Goal: Task Accomplishment & Management: Use online tool/utility

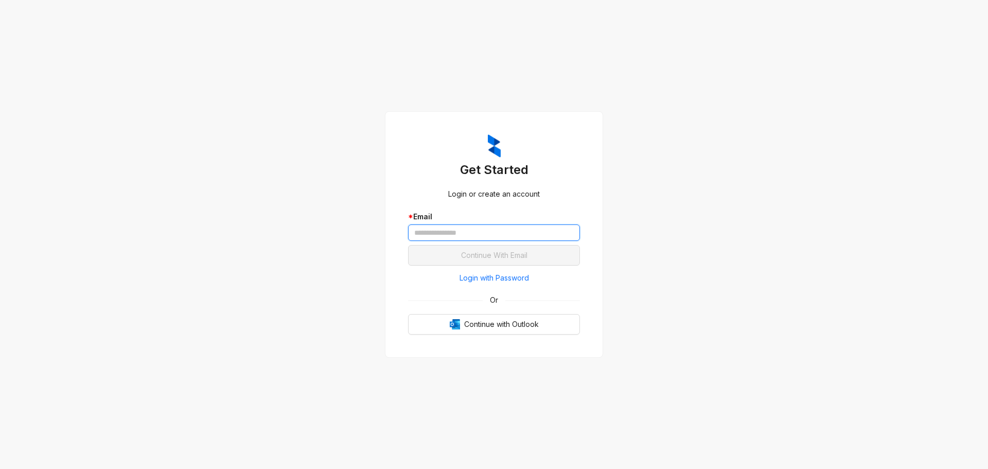
click at [458, 226] on input "text" at bounding box center [494, 232] width 172 height 16
type input "**********"
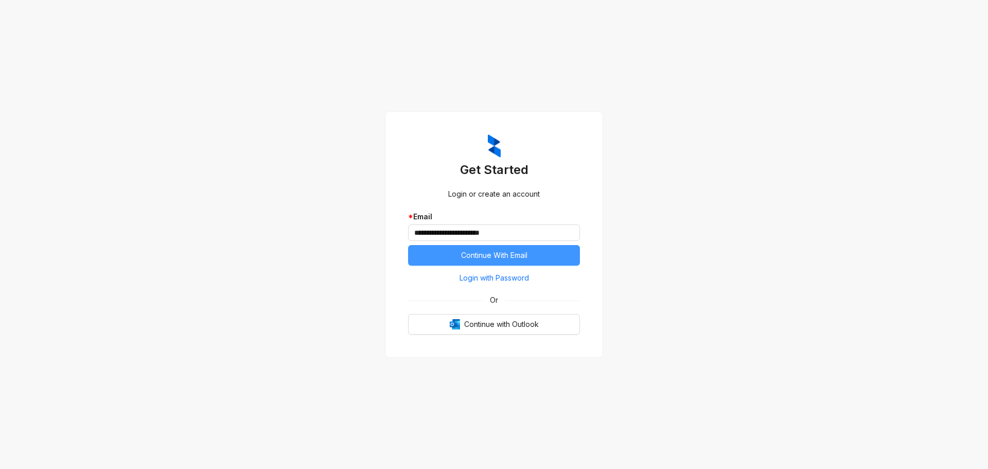
click at [502, 253] on span "Continue With Email" at bounding box center [494, 255] width 66 height 11
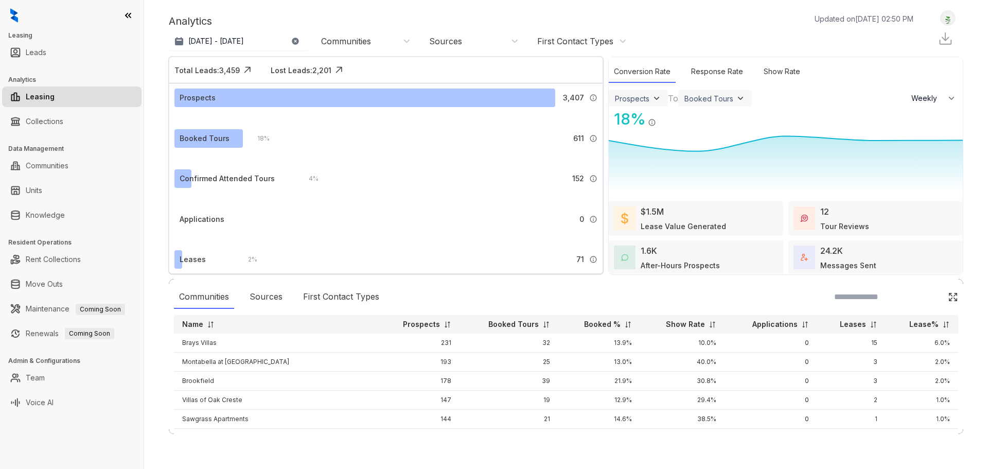
select select "******"
click at [74, 261] on link "Rent Collections" at bounding box center [53, 259] width 55 height 21
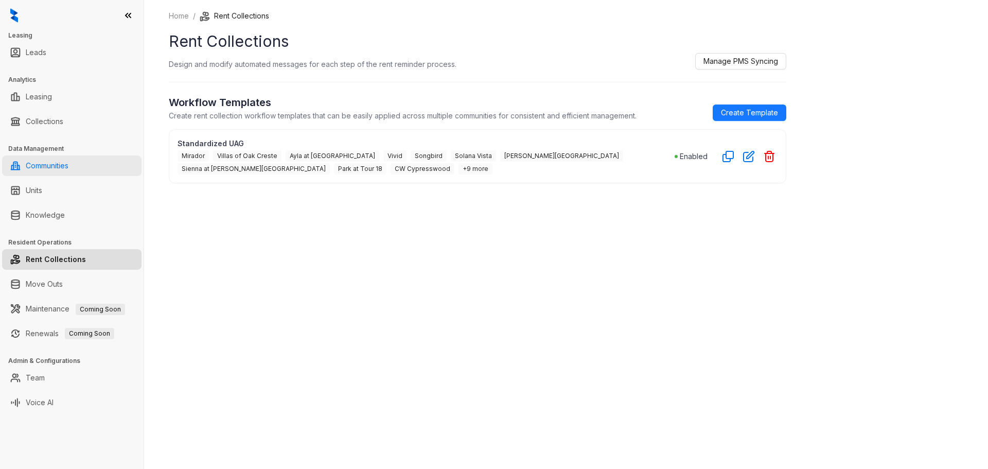
click at [47, 173] on link "Communities" at bounding box center [47, 165] width 43 height 21
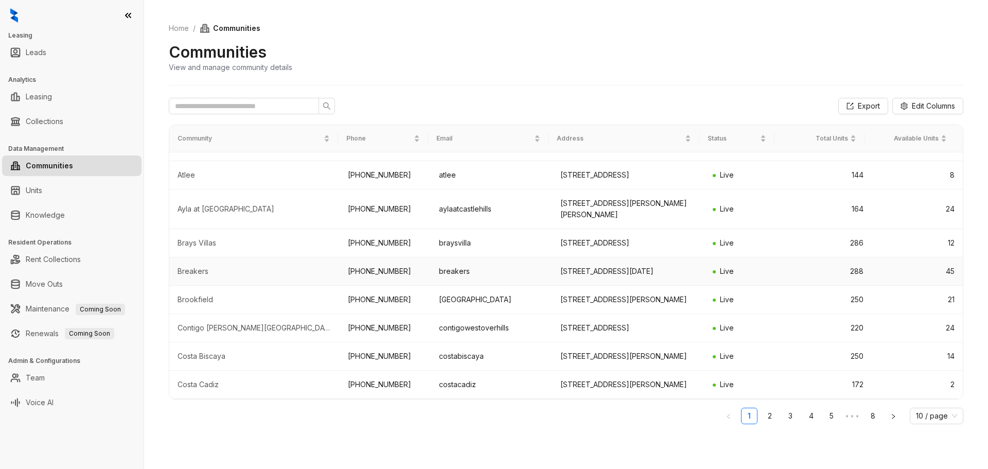
scroll to position [150, 0]
click at [208, 351] on div "Costa Biscaya" at bounding box center [255, 356] width 154 height 10
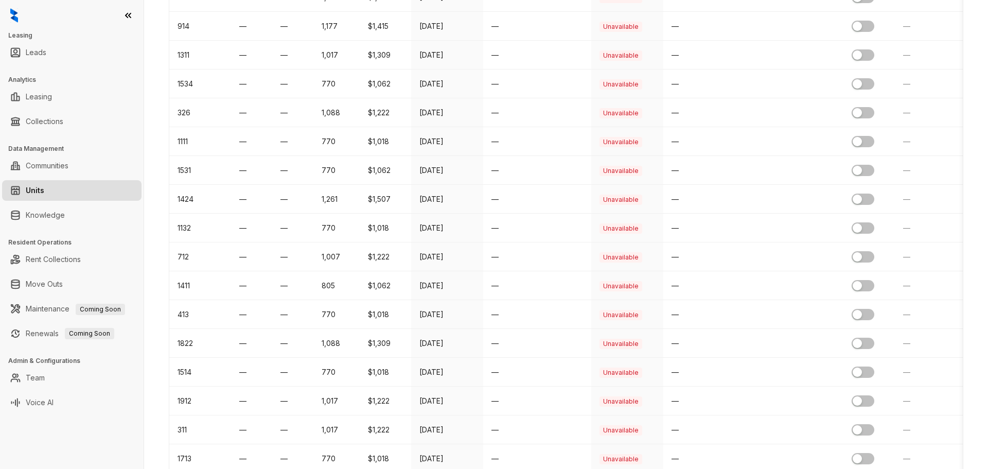
scroll to position [1216, 0]
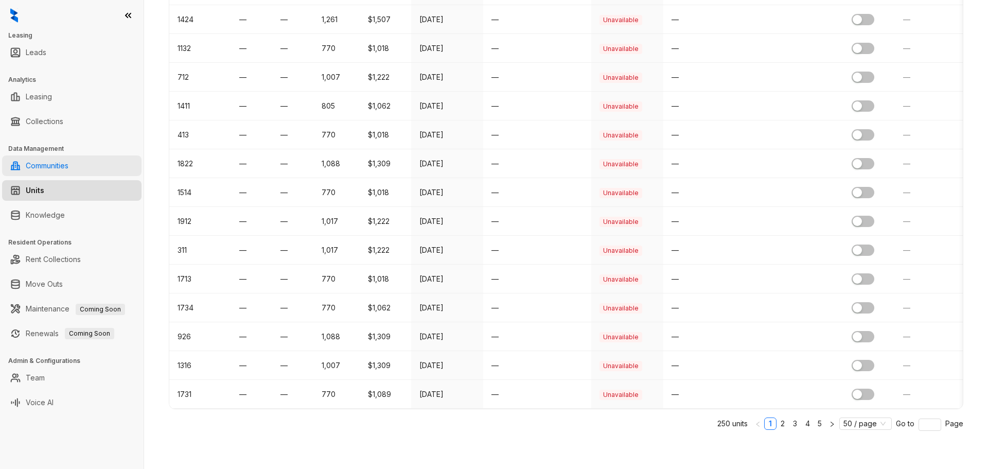
click at [60, 163] on link "Communities" at bounding box center [47, 165] width 43 height 21
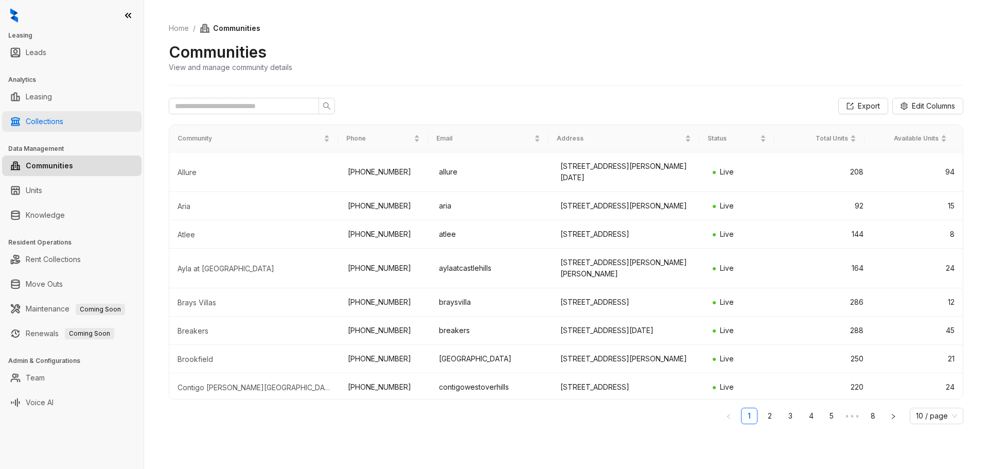
click at [60, 120] on link "Collections" at bounding box center [45, 121] width 38 height 21
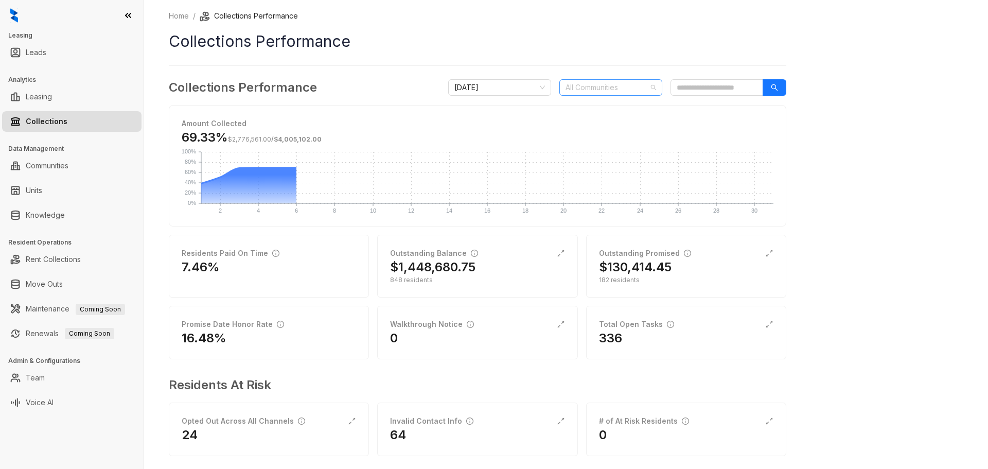
click at [621, 86] on div at bounding box center [605, 87] width 88 height 14
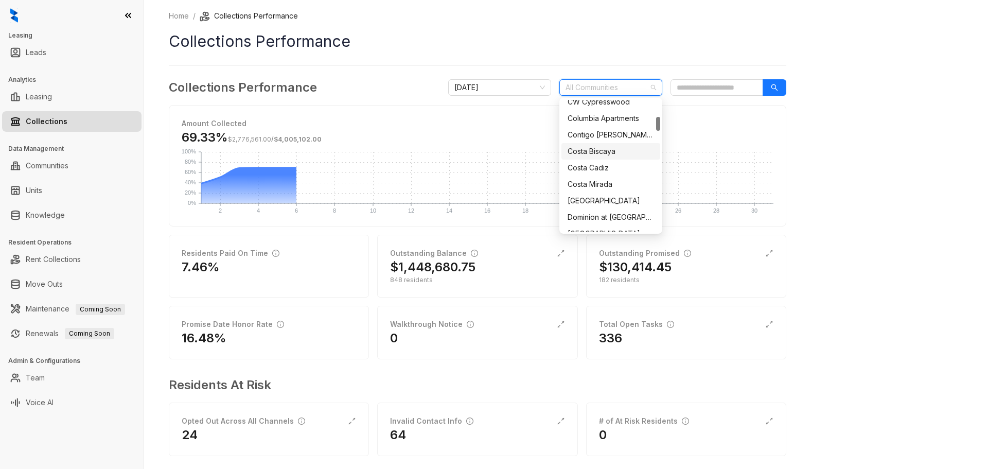
click at [597, 153] on div "Costa Biscaya" at bounding box center [611, 151] width 86 height 11
click at [842, 175] on div "Home / Collections Performance Collections Performance Collections Performance …" at bounding box center [566, 234] width 844 height 469
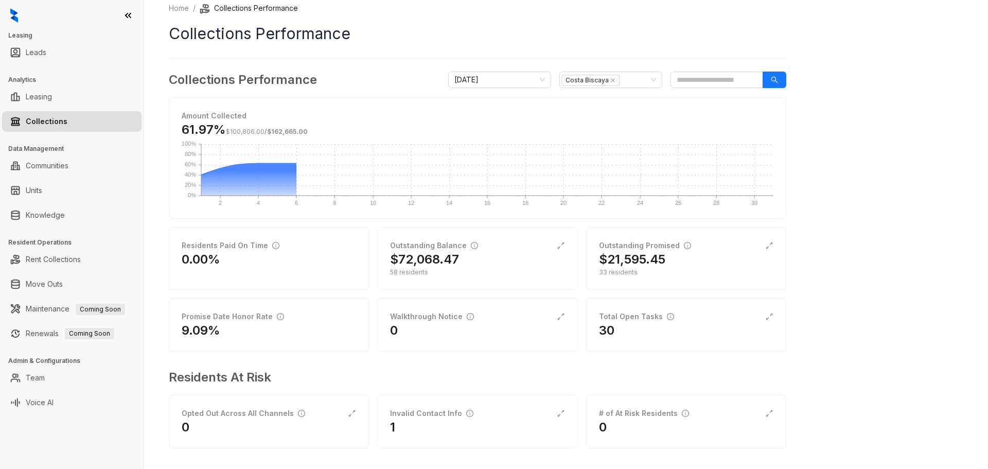
scroll to position [12, 0]
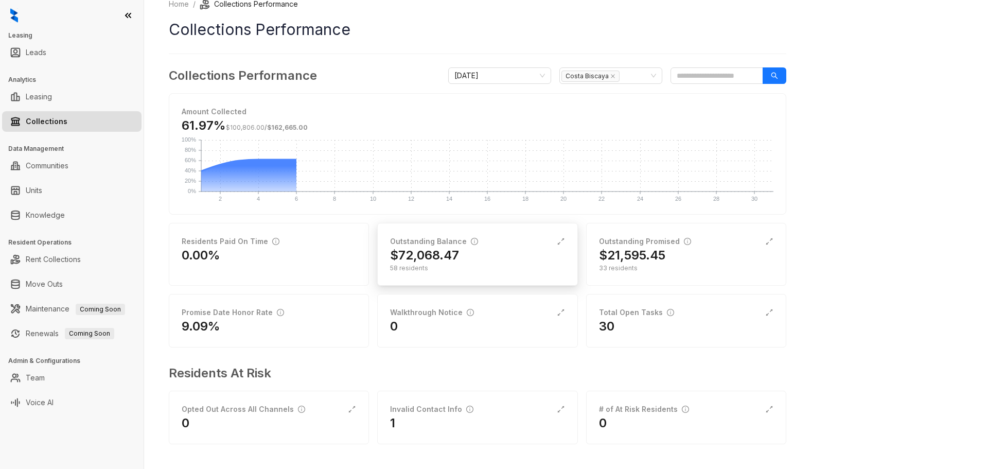
click at [439, 248] on h2 "$72,068.47" at bounding box center [424, 255] width 69 height 16
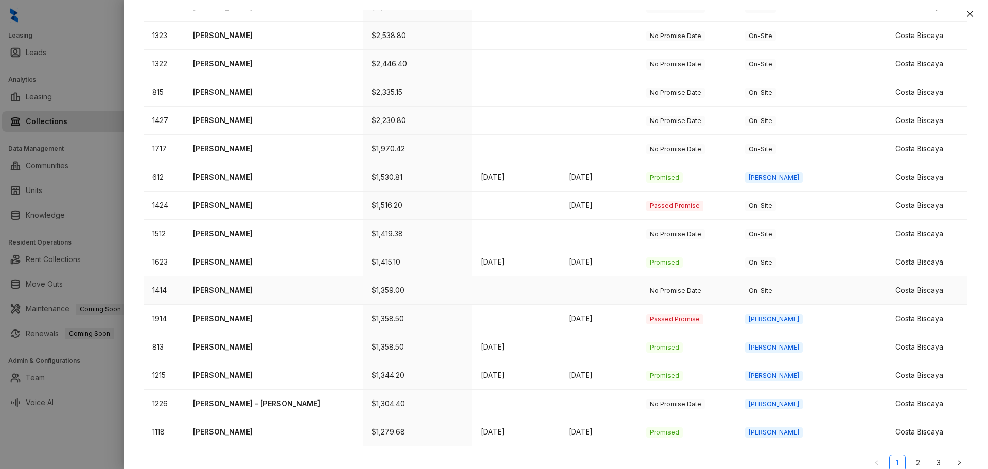
scroll to position [294, 0]
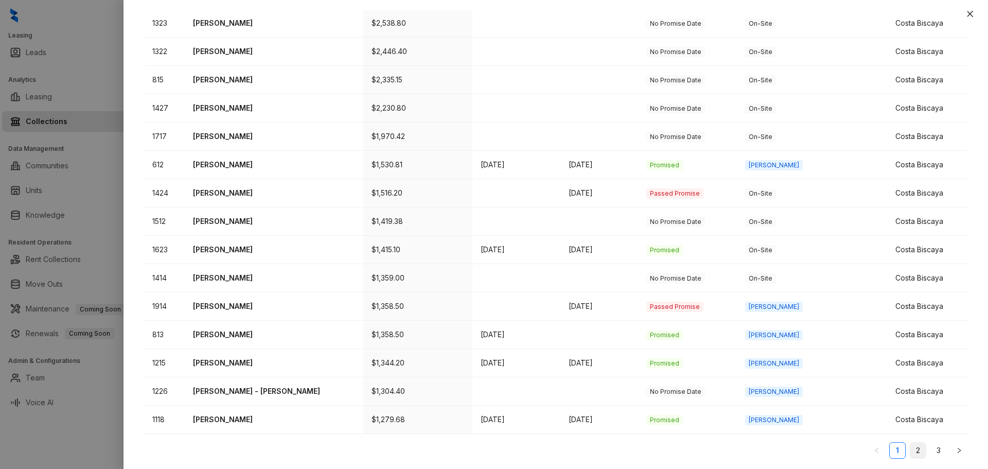
click at [912, 451] on link "2" at bounding box center [917, 450] width 15 height 15
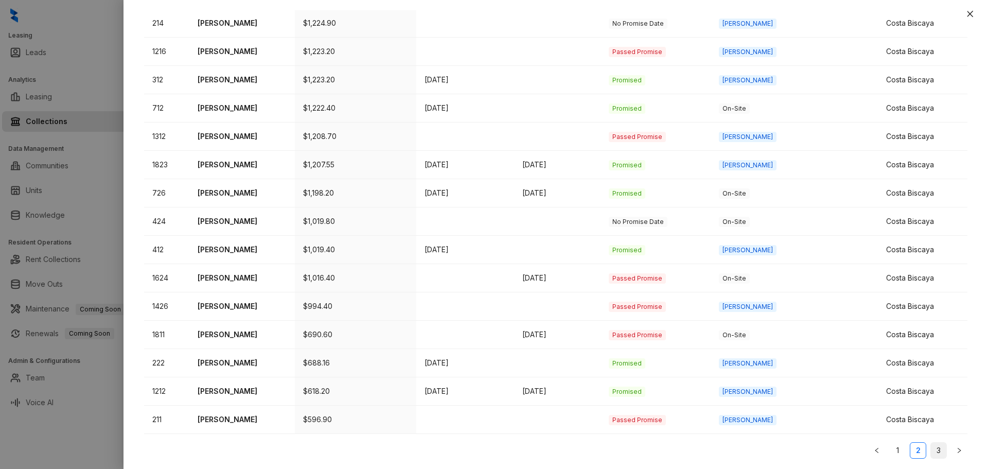
click at [931, 452] on link "3" at bounding box center [938, 450] width 15 height 15
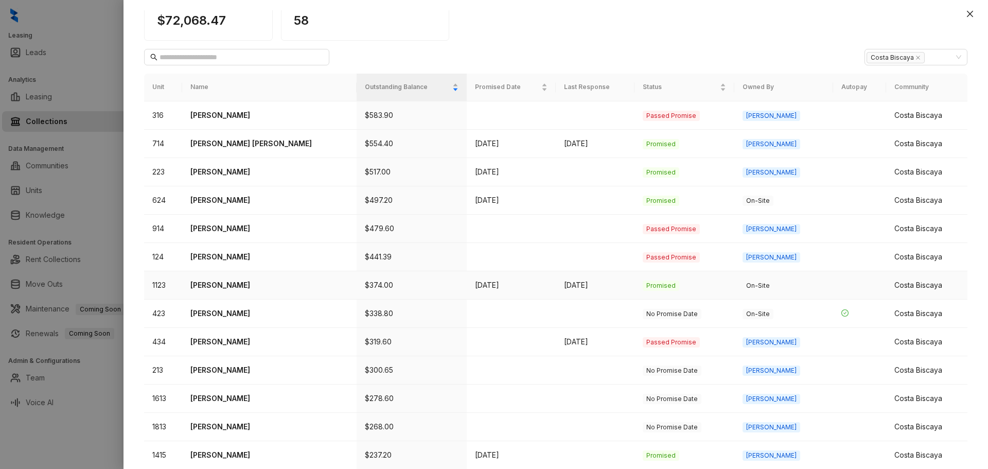
scroll to position [237, 0]
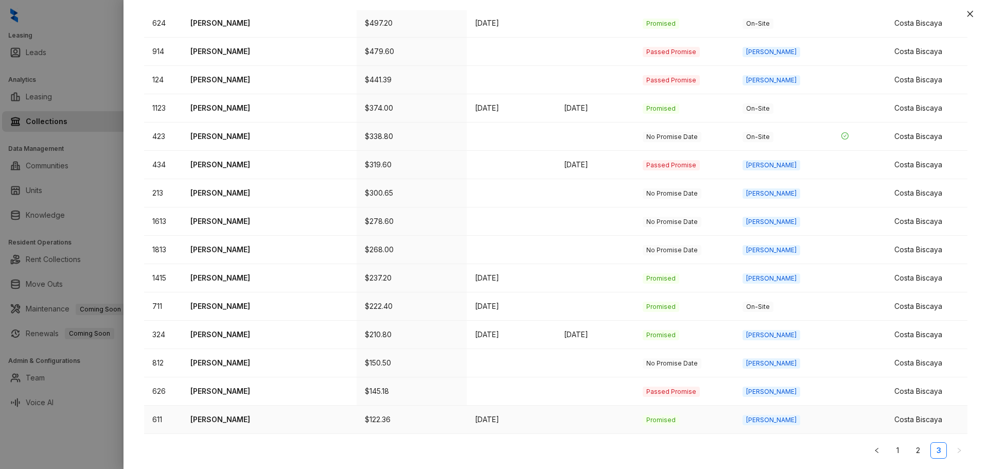
click at [219, 421] on p "[PERSON_NAME]" at bounding box center [268, 419] width 157 height 11
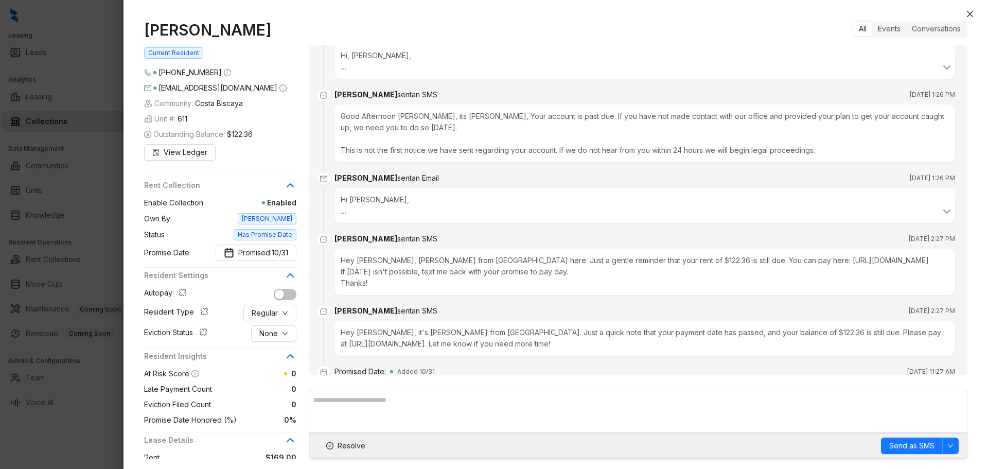
scroll to position [70, 0]
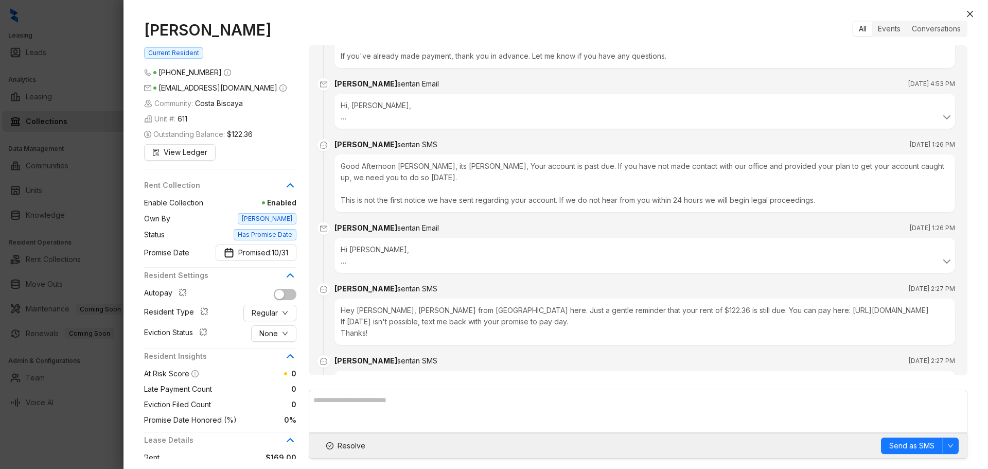
click at [342, 265] on br at bounding box center [344, 260] width 6 height 9
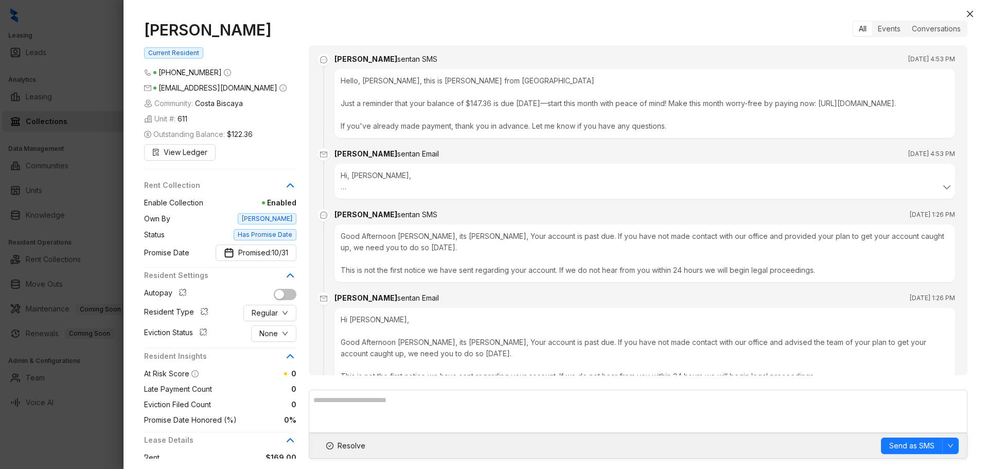
scroll to position [0, 0]
click at [345, 191] on br at bounding box center [344, 187] width 6 height 9
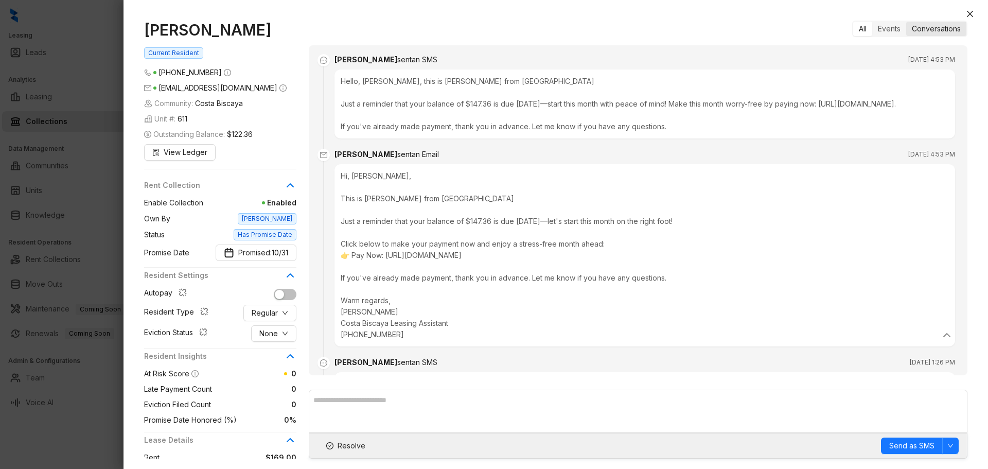
click at [925, 26] on div "Conversations" at bounding box center [936, 29] width 60 height 14
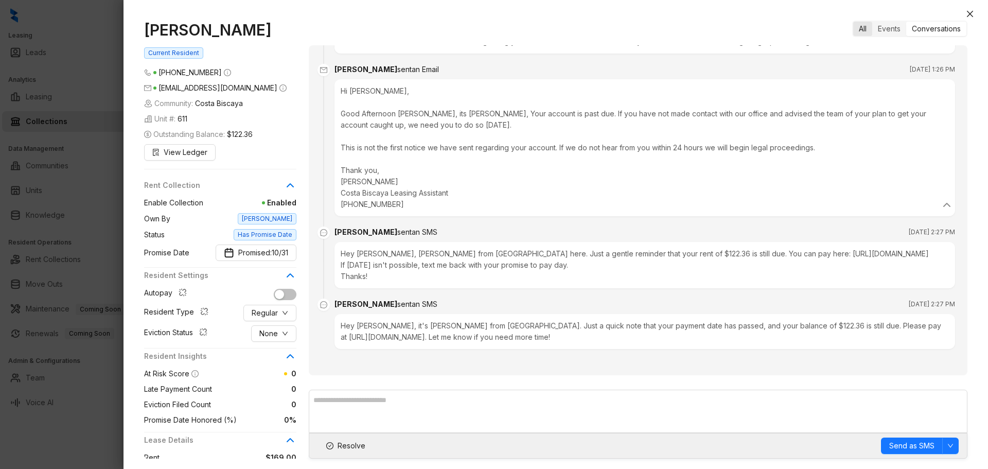
click at [868, 25] on div "All" at bounding box center [862, 29] width 19 height 14
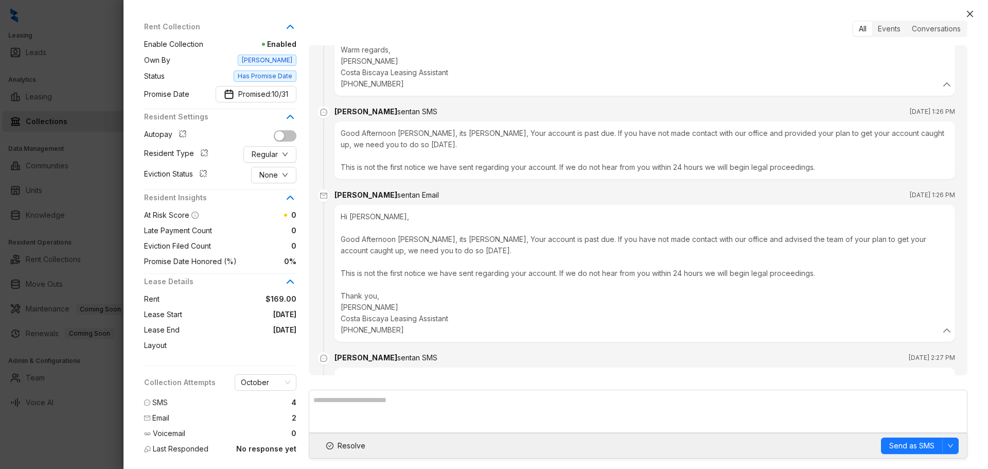
scroll to position [257, 0]
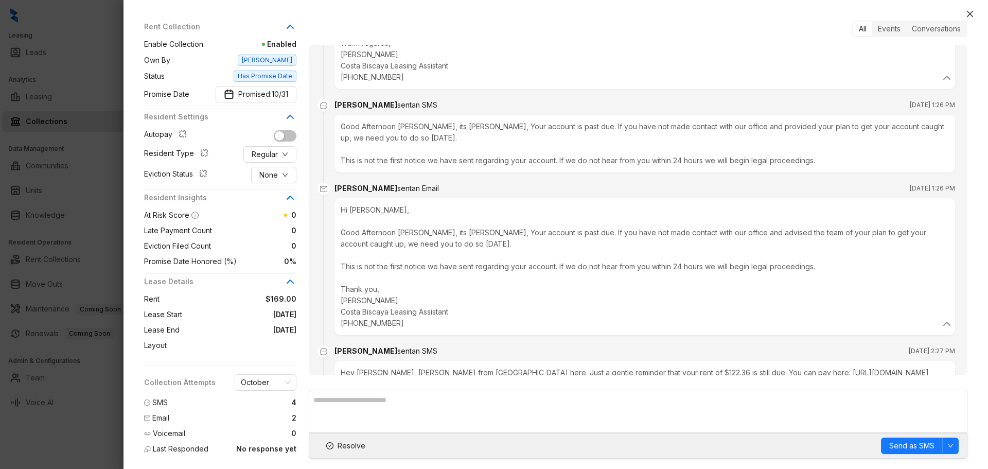
click at [440, 251] on div "Hi [PERSON_NAME], Good Afternoon [PERSON_NAME], its [PERSON_NAME], Your account…" at bounding box center [645, 266] width 608 height 125
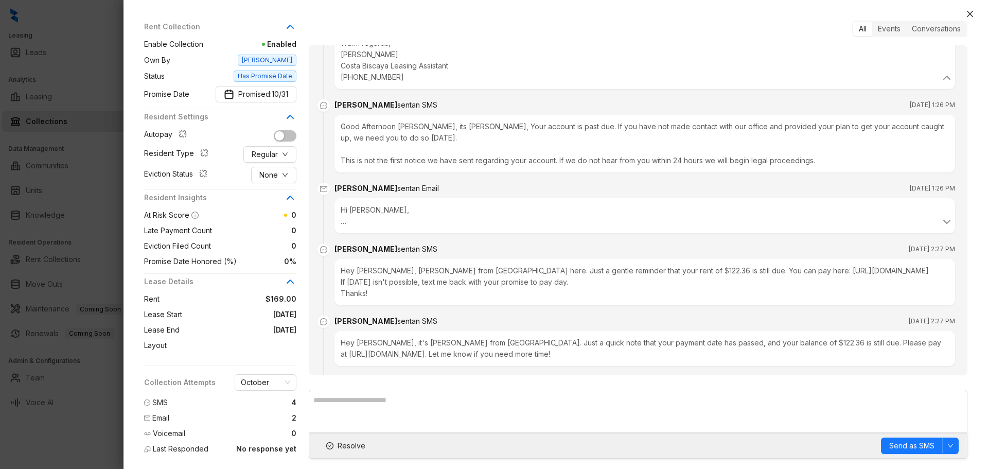
click at [440, 247] on li "[PERSON_NAME] sent an Email [DATE] 1:26 PM Hi [PERSON_NAME], Good Afternoon [PE…" at bounding box center [638, 216] width 634 height 61
click at [413, 227] on div "Hi [PERSON_NAME], Good Afternoon [PERSON_NAME], its [PERSON_NAME], Your account…" at bounding box center [645, 215] width 608 height 23
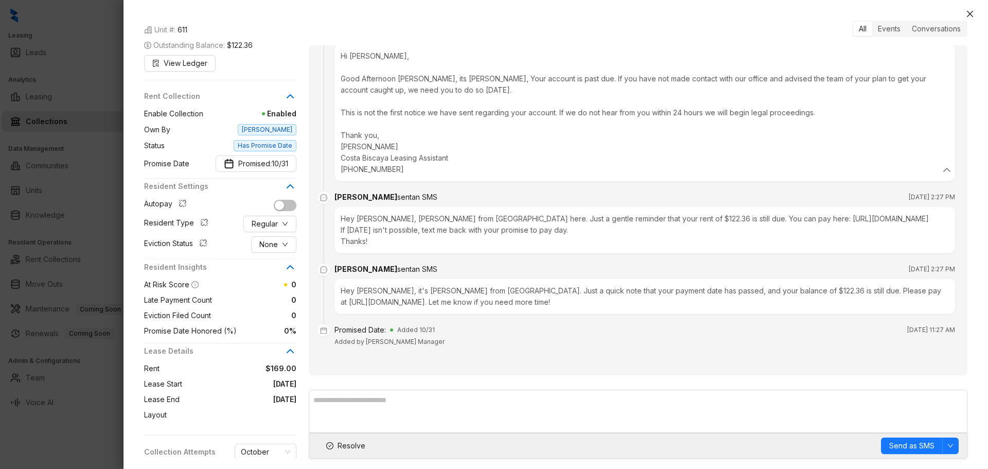
scroll to position [158, 0]
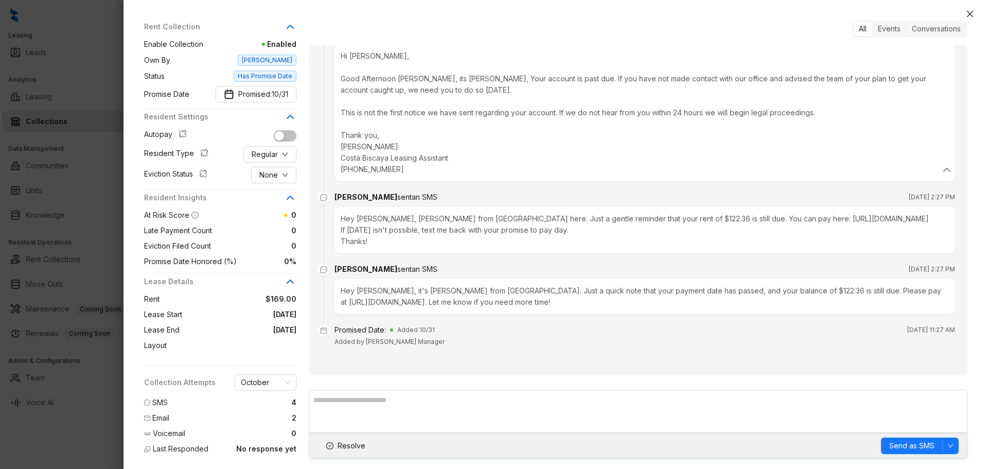
click at [154, 404] on span "SMS" at bounding box center [159, 402] width 15 height 11
click at [294, 404] on span "4" at bounding box center [293, 402] width 5 height 11
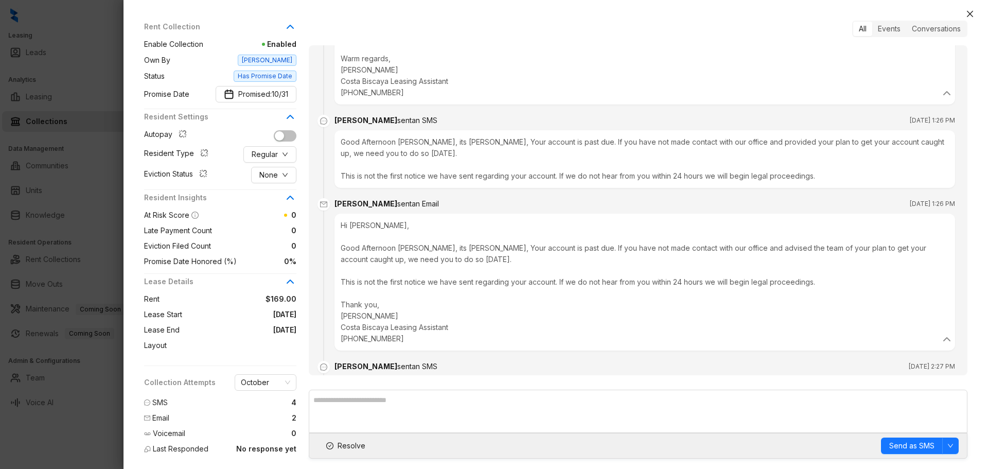
scroll to position [62, 0]
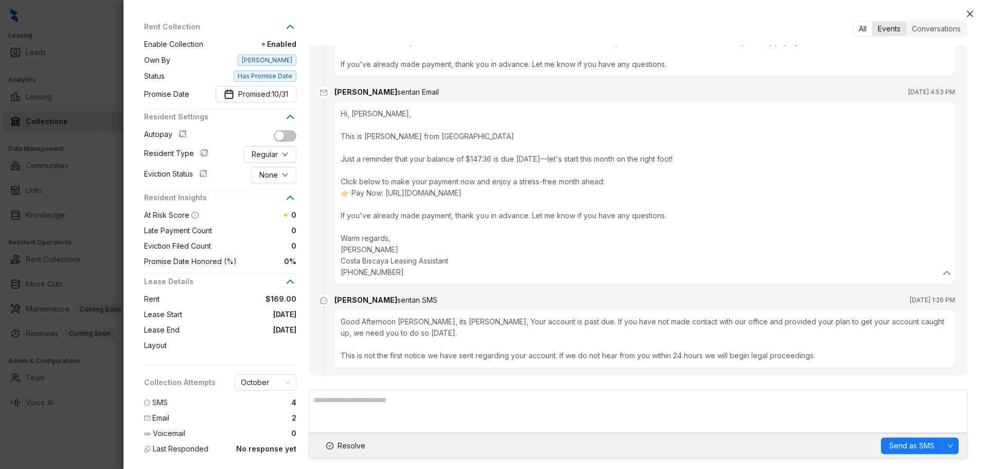
drag, startPoint x: 879, startPoint y: 29, endPoint x: 882, endPoint y: 34, distance: 5.6
click at [879, 29] on div "Events" at bounding box center [889, 29] width 34 height 14
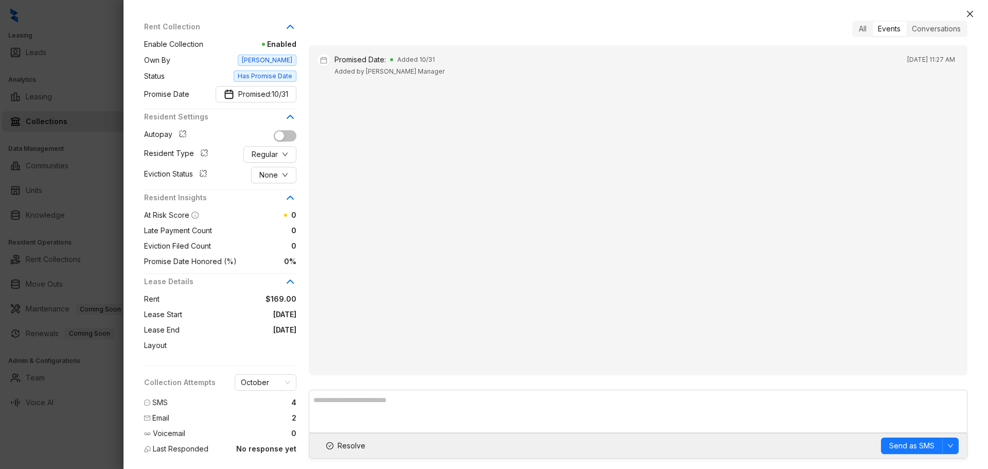
scroll to position [0, 0]
click at [955, 32] on div "Conversations" at bounding box center [936, 29] width 60 height 14
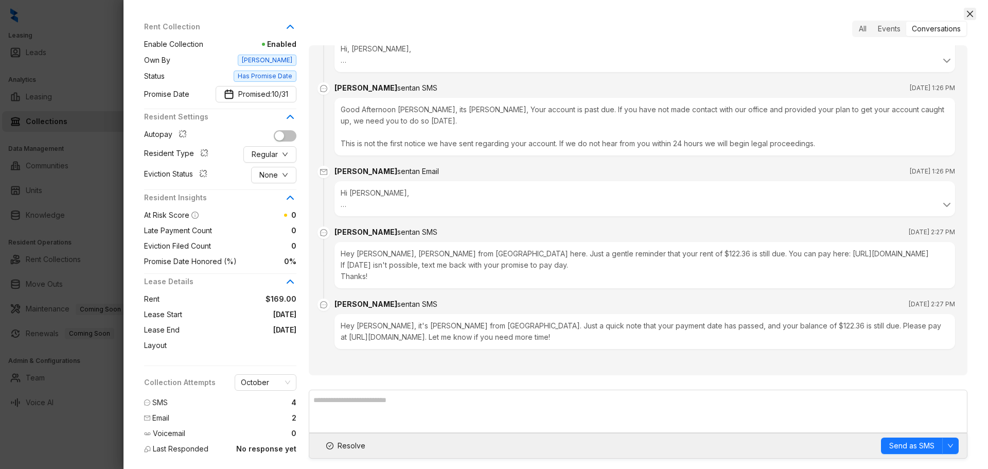
click at [969, 17] on icon "close" at bounding box center [970, 14] width 8 height 8
